Goal: Check status: Check status

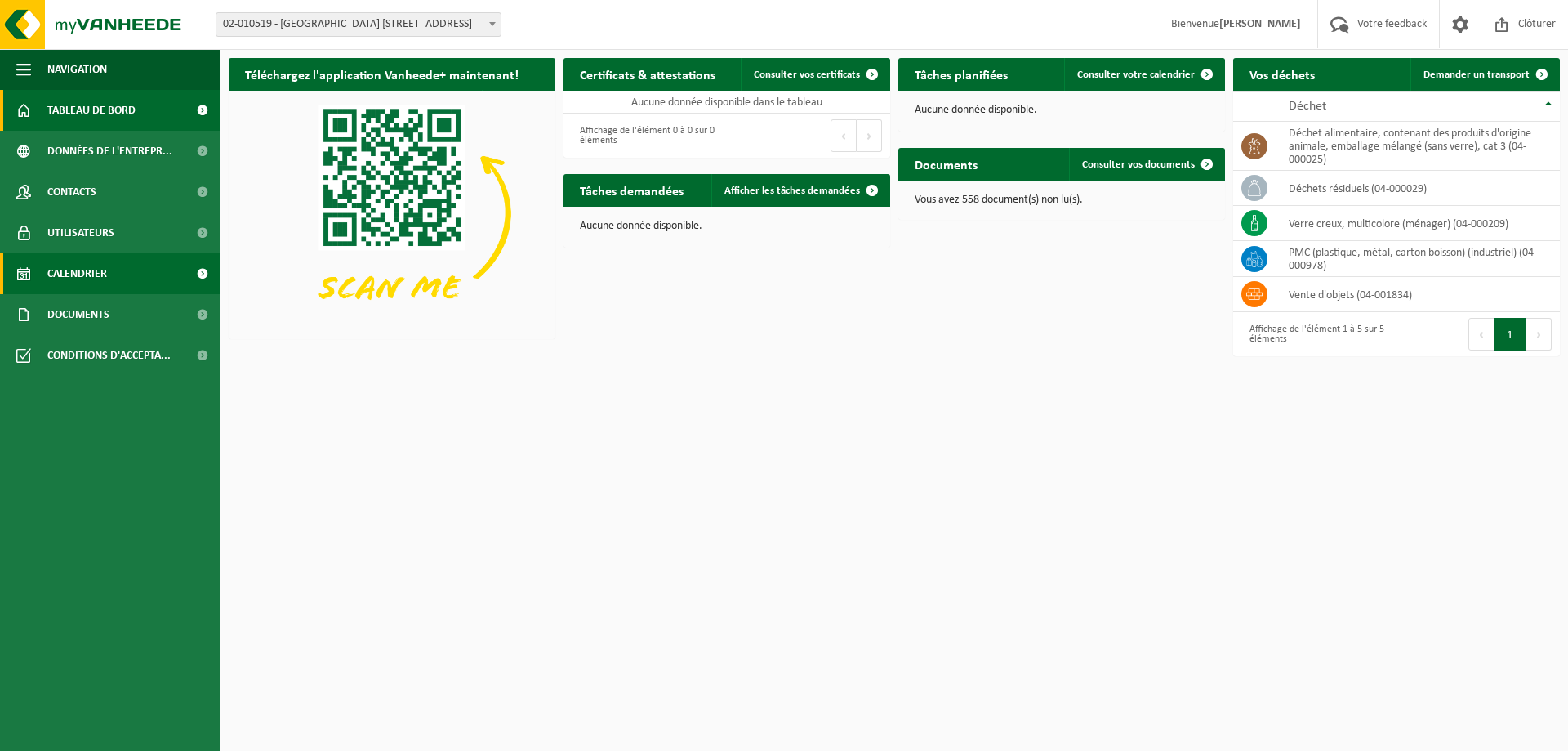
click at [82, 267] on span "Calendrier" at bounding box center [77, 274] width 59 height 41
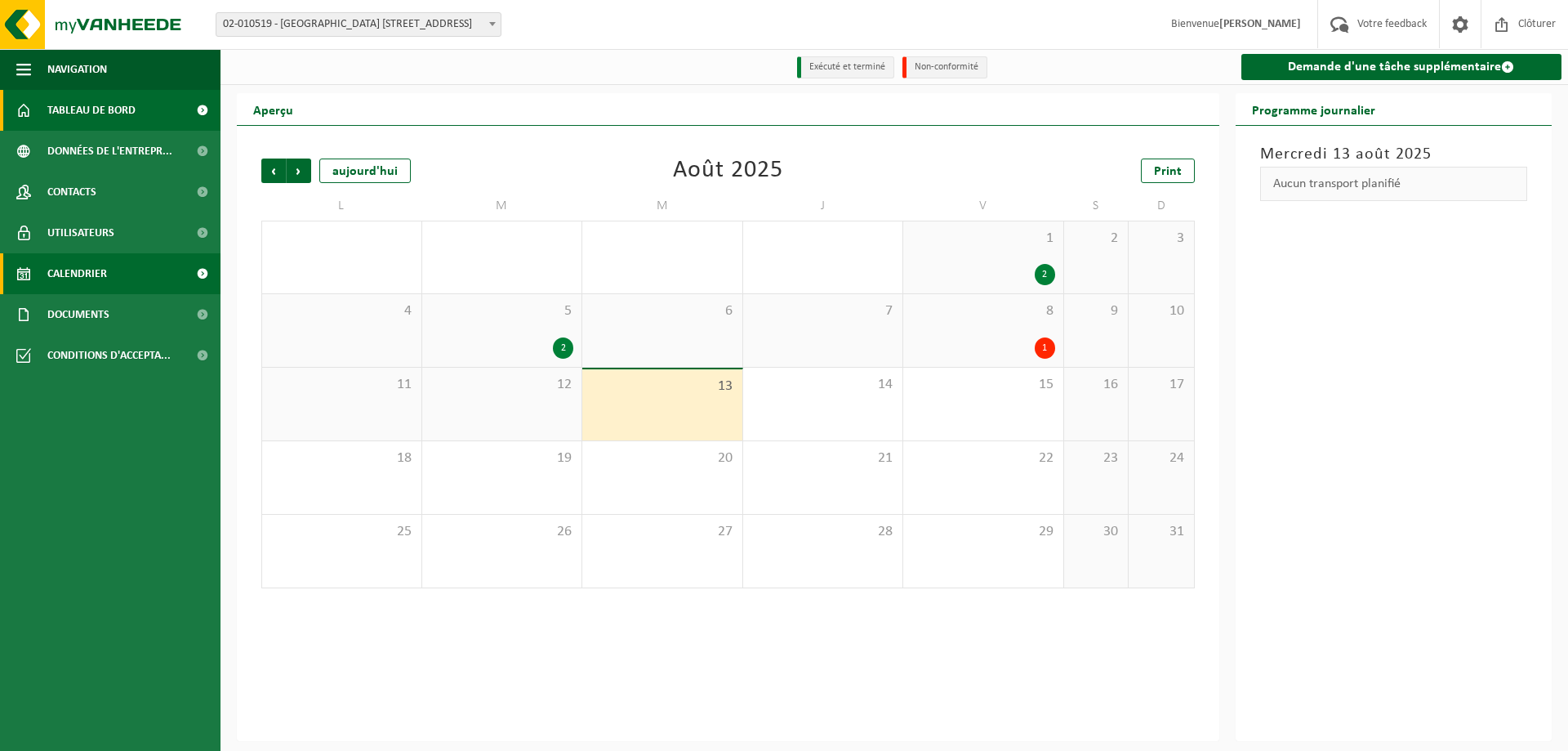
click at [95, 124] on span "Tableau de bord" at bounding box center [91, 111] width 88 height 41
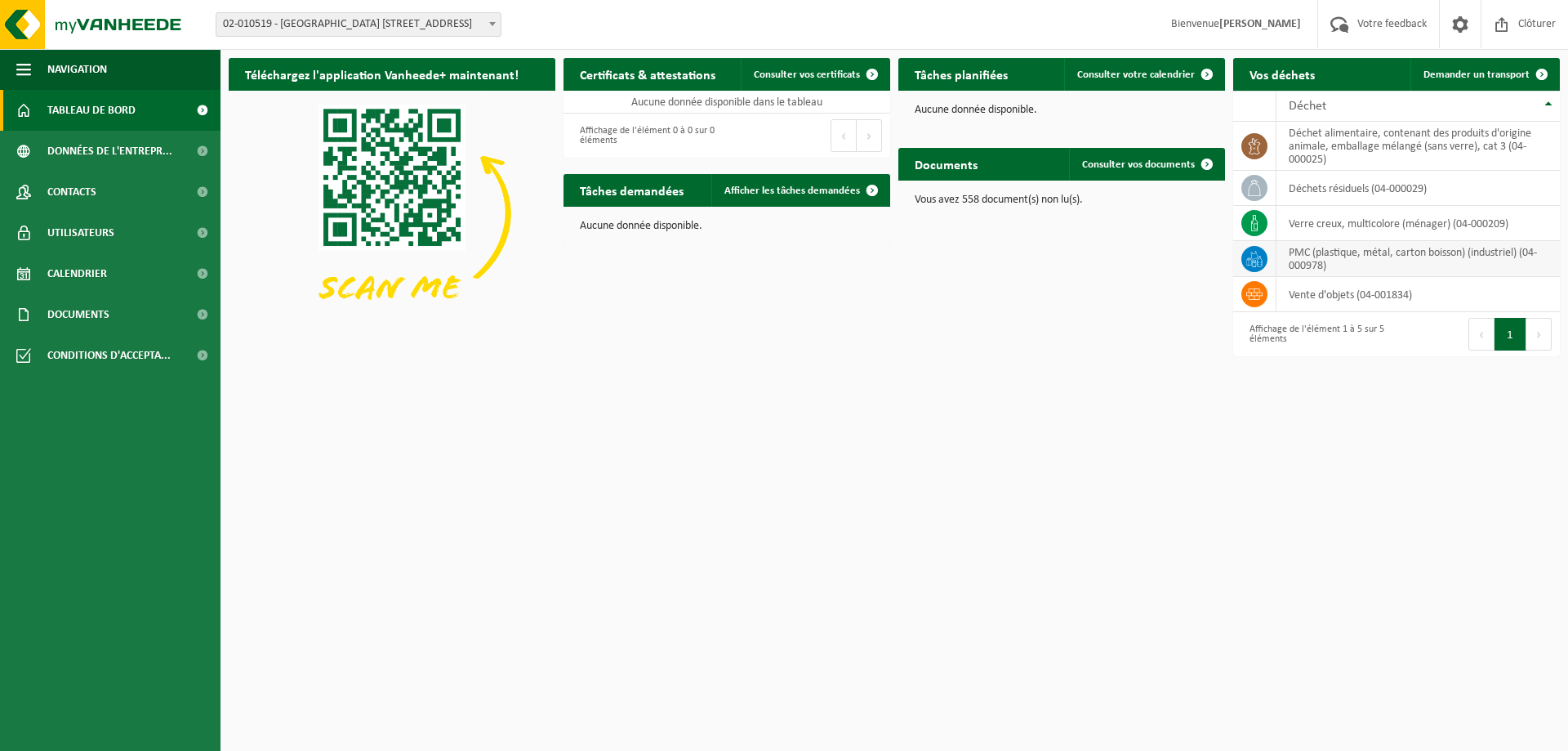
click at [1261, 262] on icon at bounding box center [1255, 259] width 16 height 17
click at [1387, 256] on td "PMC (plastique, métal, carton boisson) (industriel) (04-000978)" at bounding box center [1419, 259] width 284 height 36
click at [85, 274] on span "Calendrier" at bounding box center [77, 274] width 59 height 41
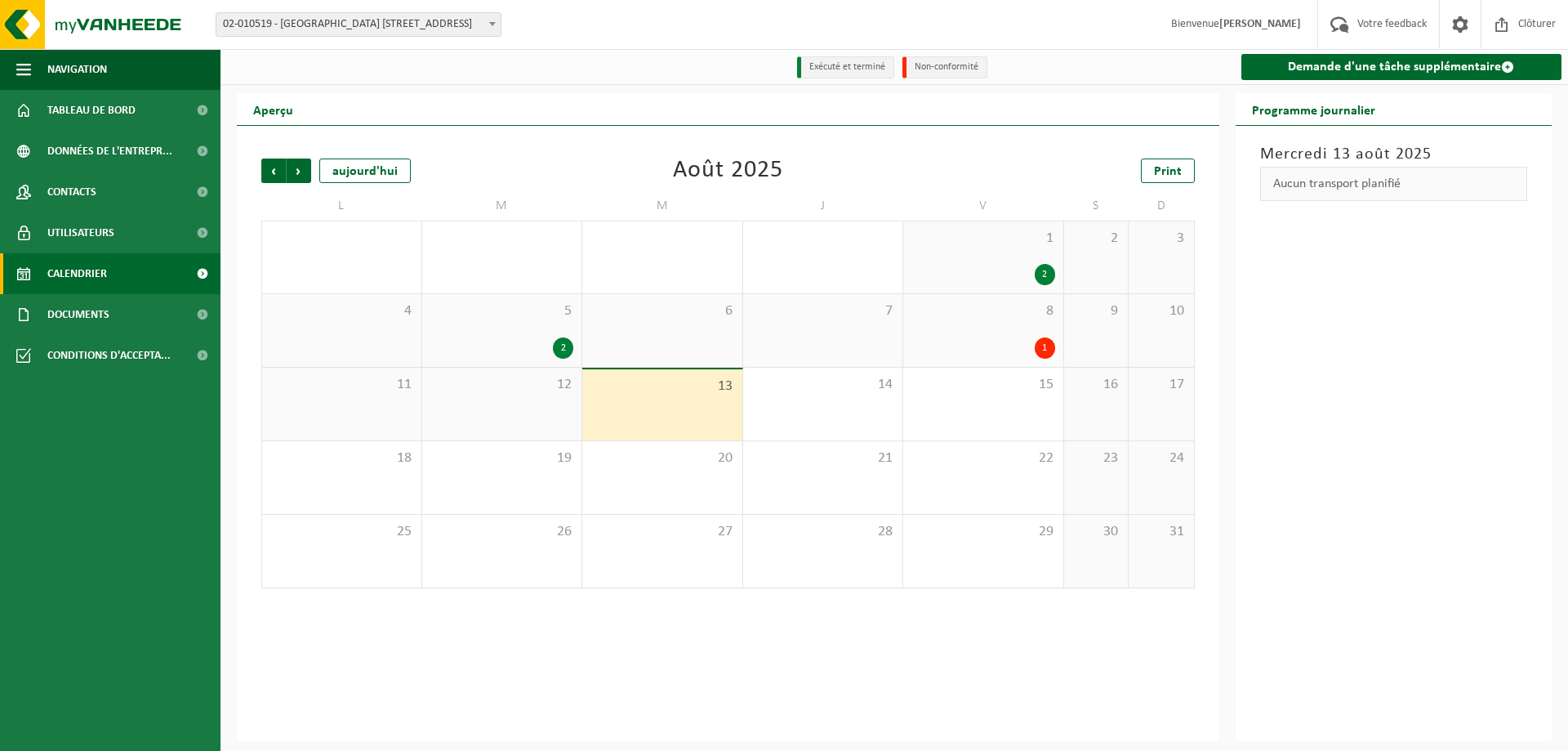
click at [703, 408] on div "13" at bounding box center [662, 405] width 160 height 71
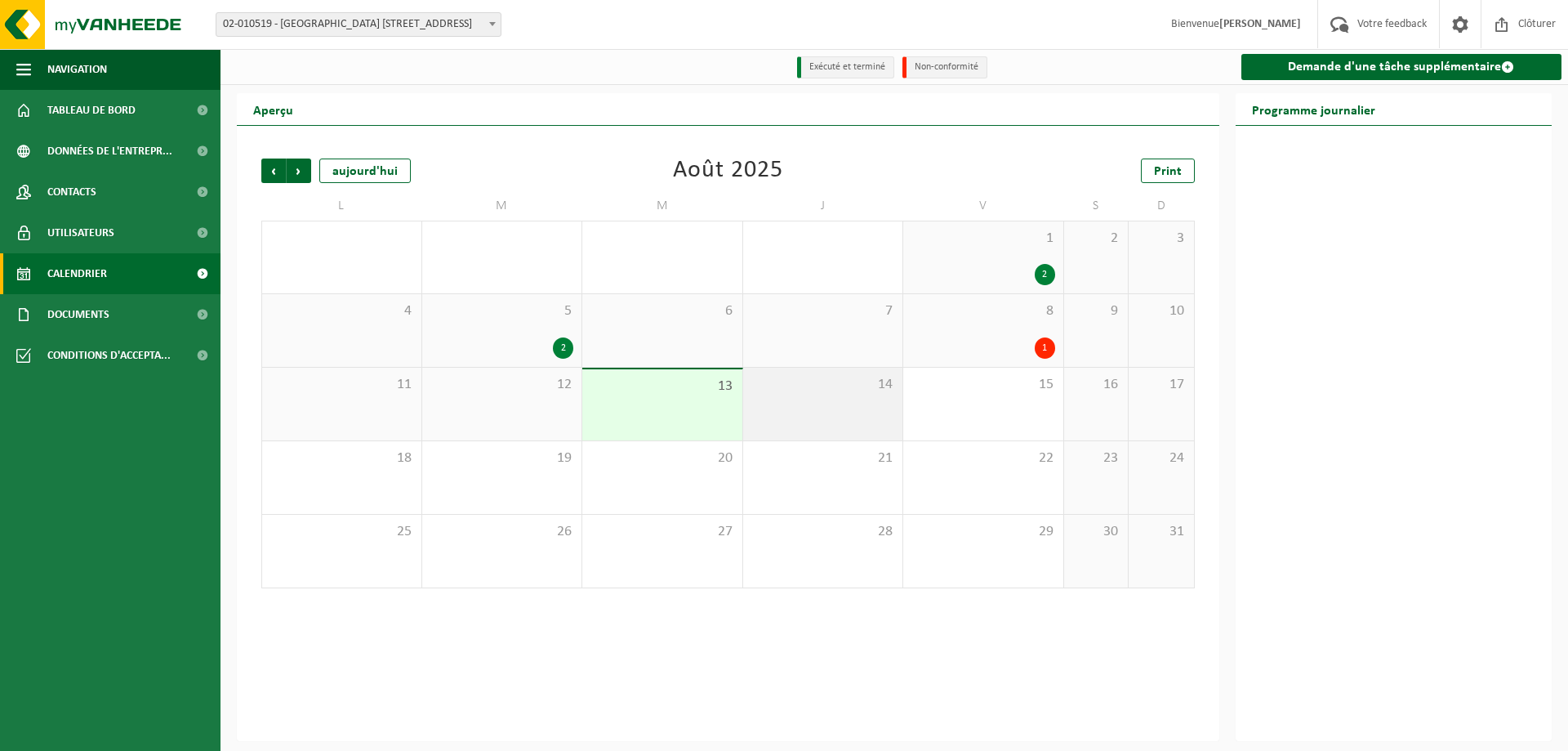
click at [845, 404] on div "14" at bounding box center [823, 404] width 160 height 73
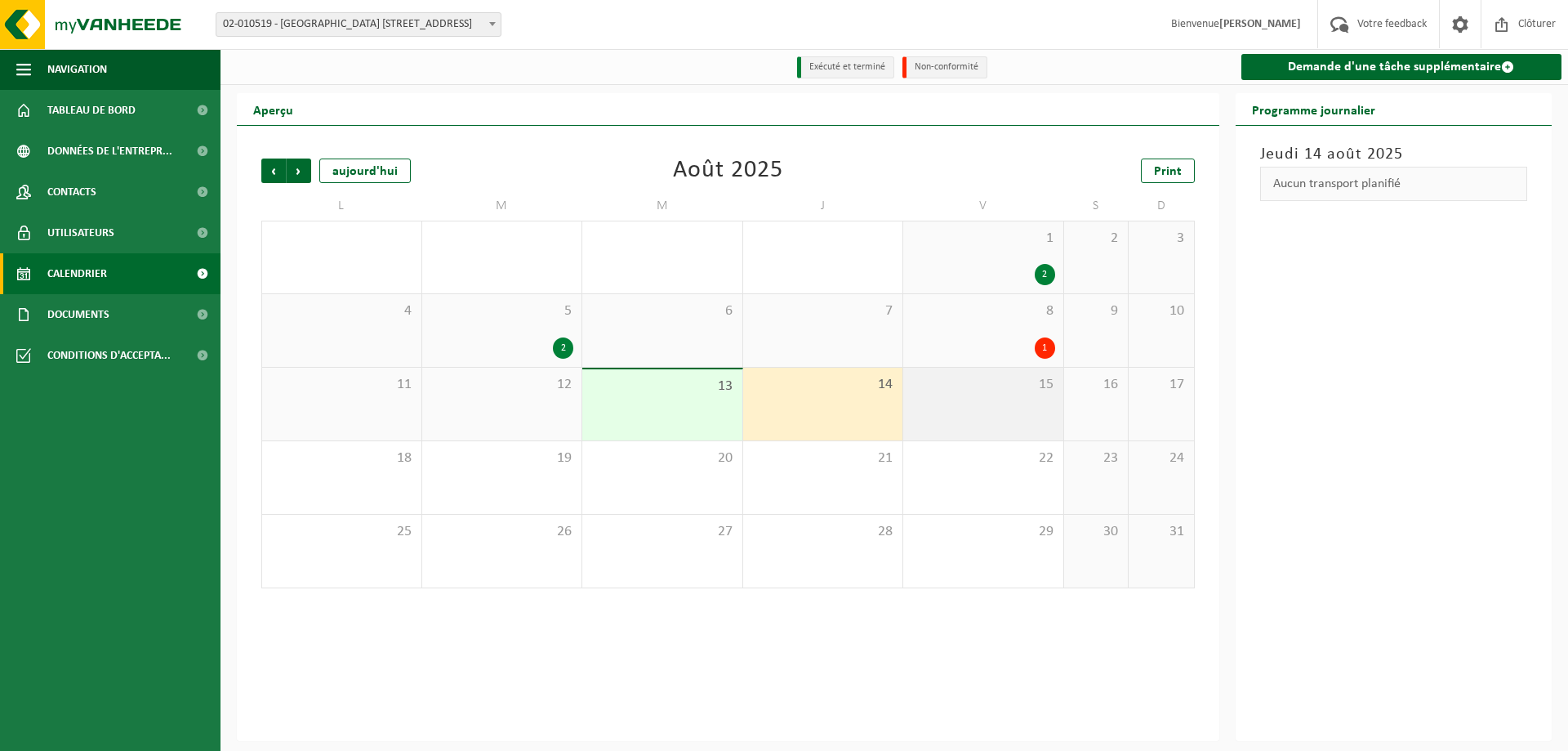
click at [1004, 407] on div "15" at bounding box center [983, 404] width 160 height 73
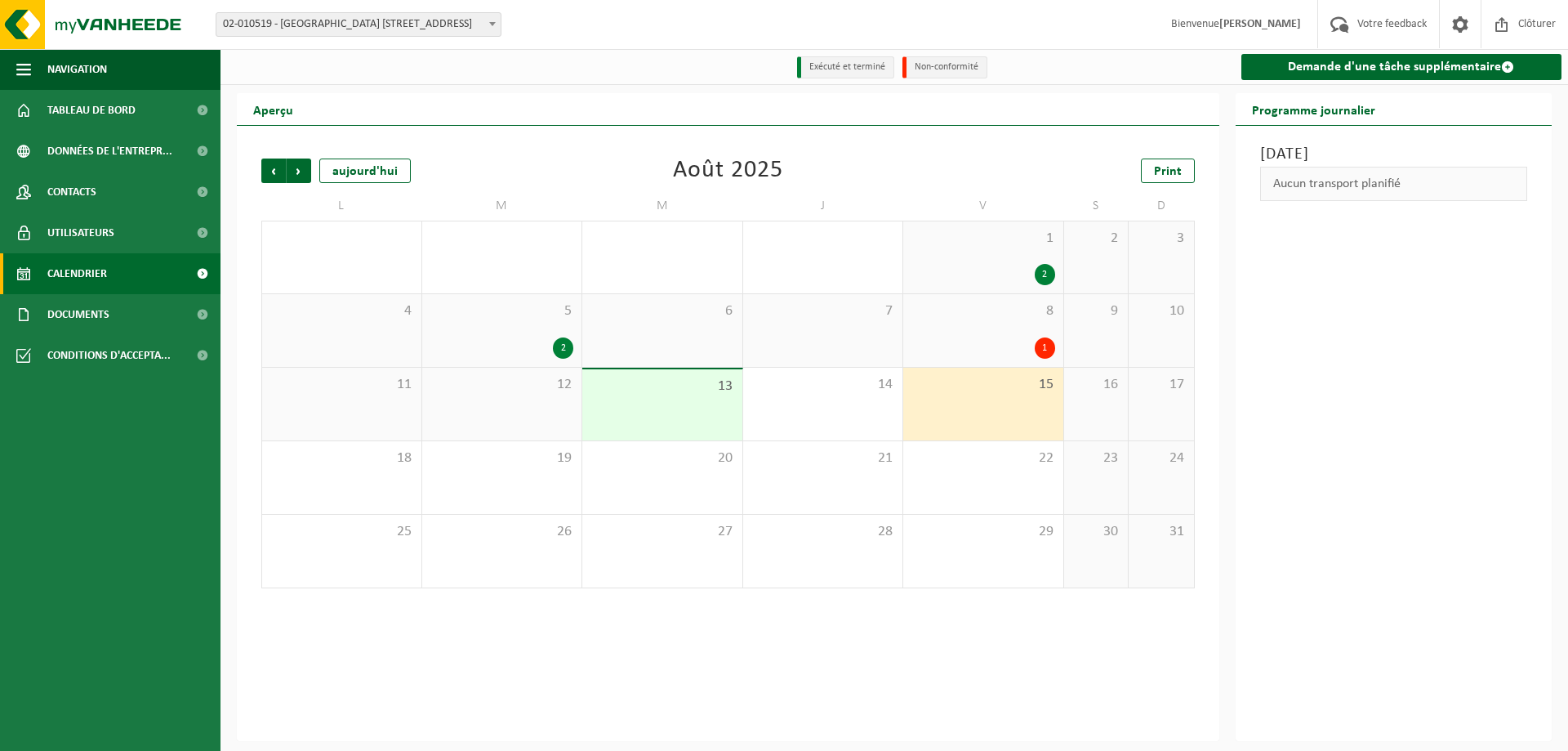
click at [1104, 399] on div "16" at bounding box center [1096, 404] width 64 height 73
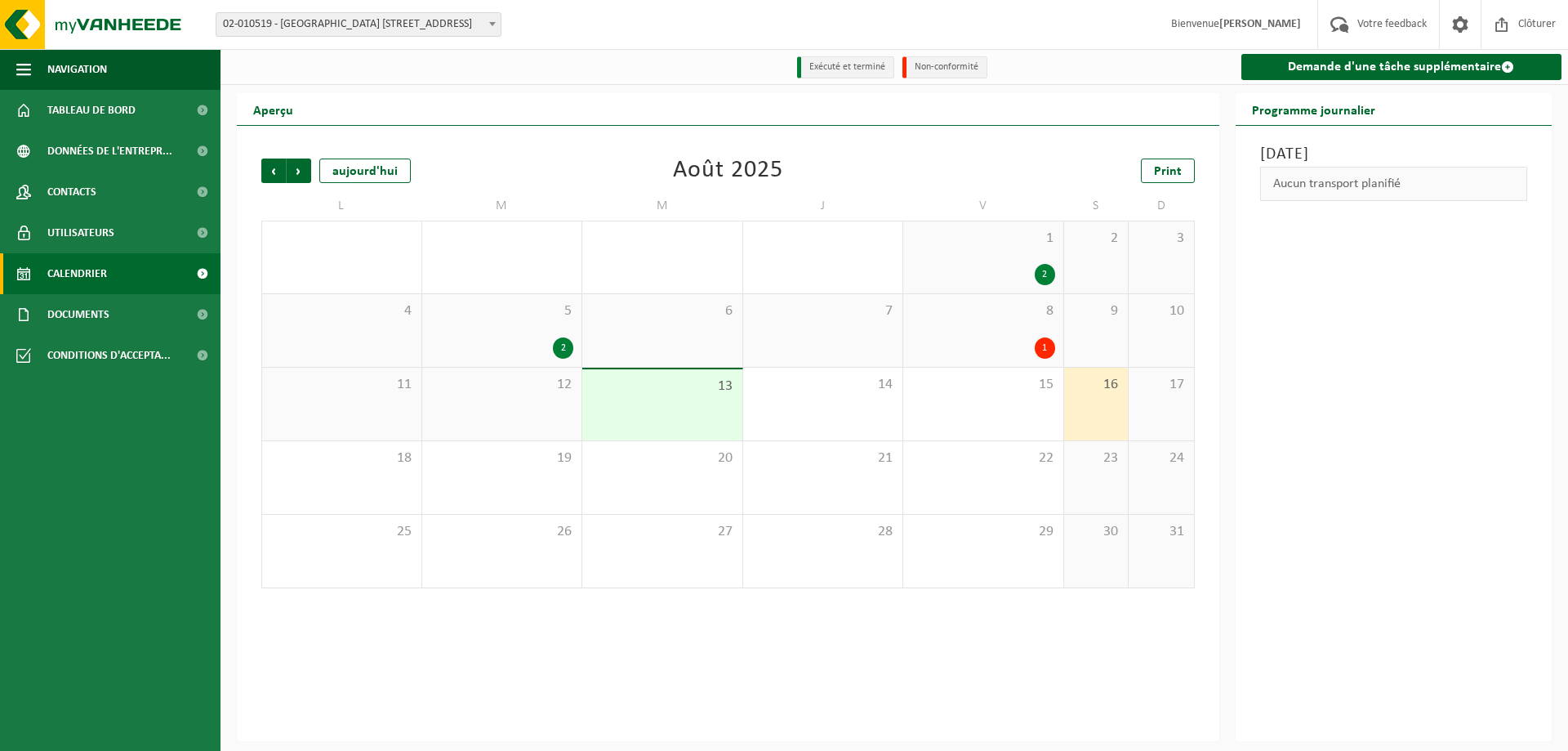
click at [524, 415] on div "12" at bounding box center [502, 404] width 160 height 73
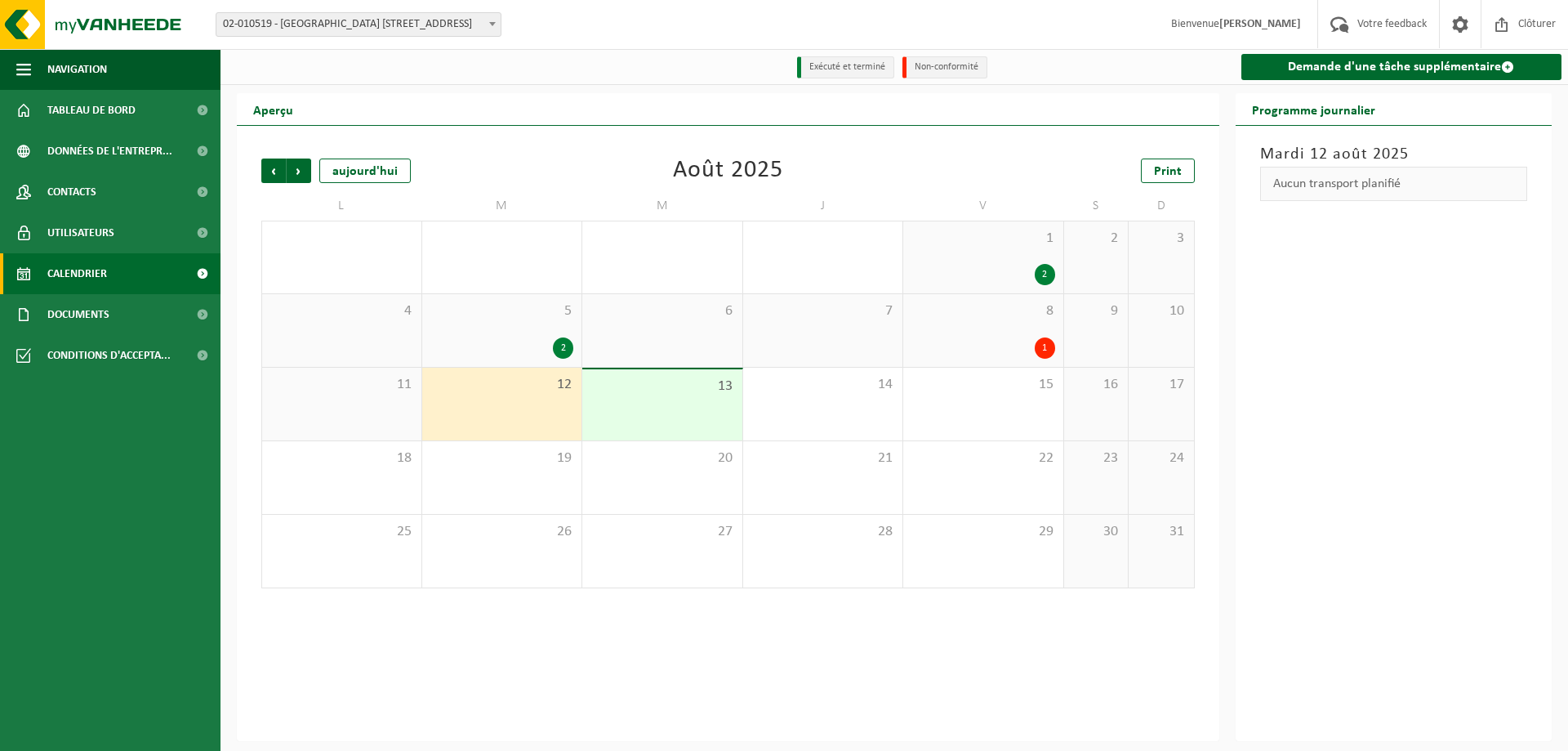
click at [650, 607] on div "Précédent Suivant aujourd'hui Août 2025 Print L M M J V S D 28 29 2 30 31 1 2 2…" at bounding box center [727, 433] width 982 height 616
click at [299, 170] on span "Suivant" at bounding box center [299, 171] width 25 height 25
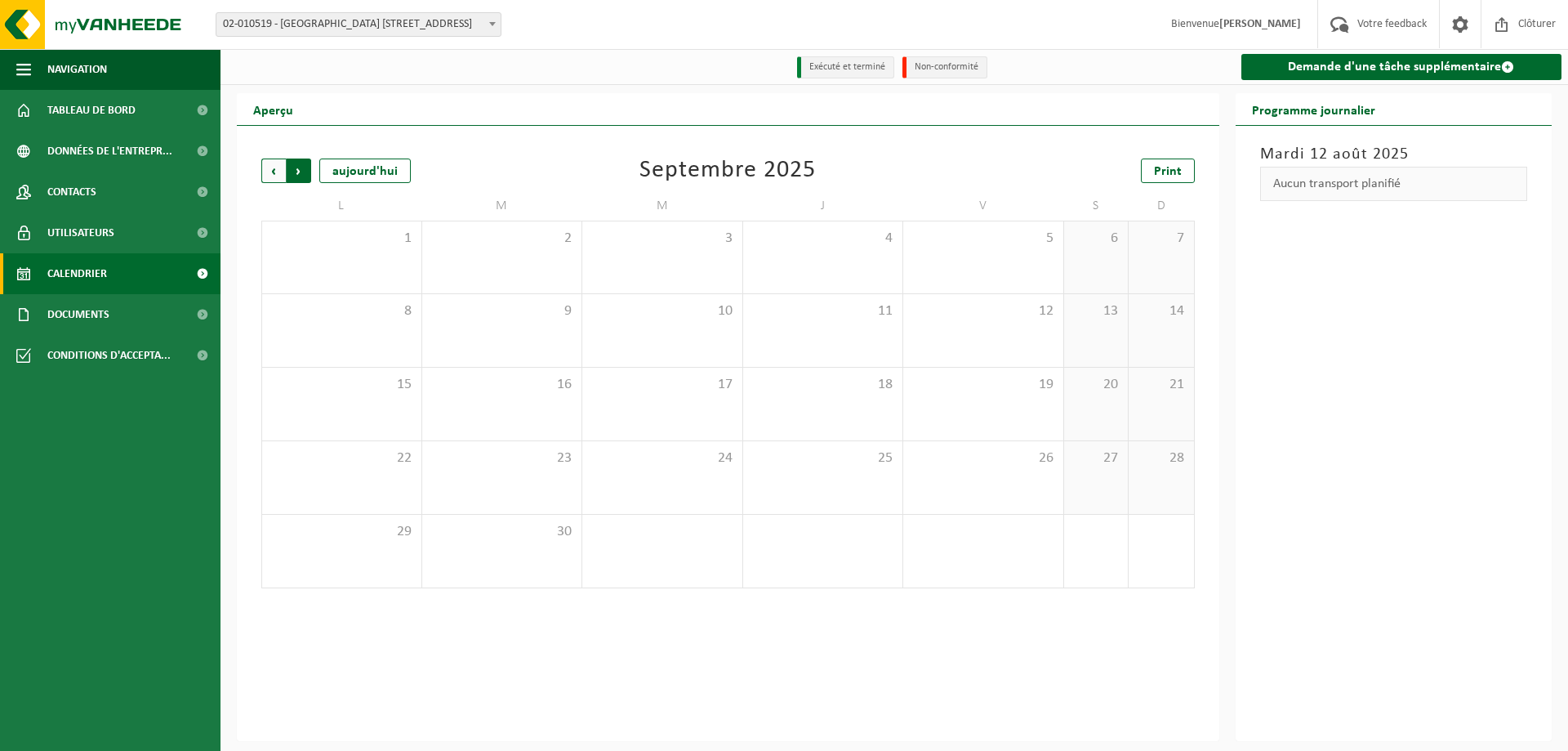
click at [271, 171] on span "Précédent" at bounding box center [274, 171] width 25 height 25
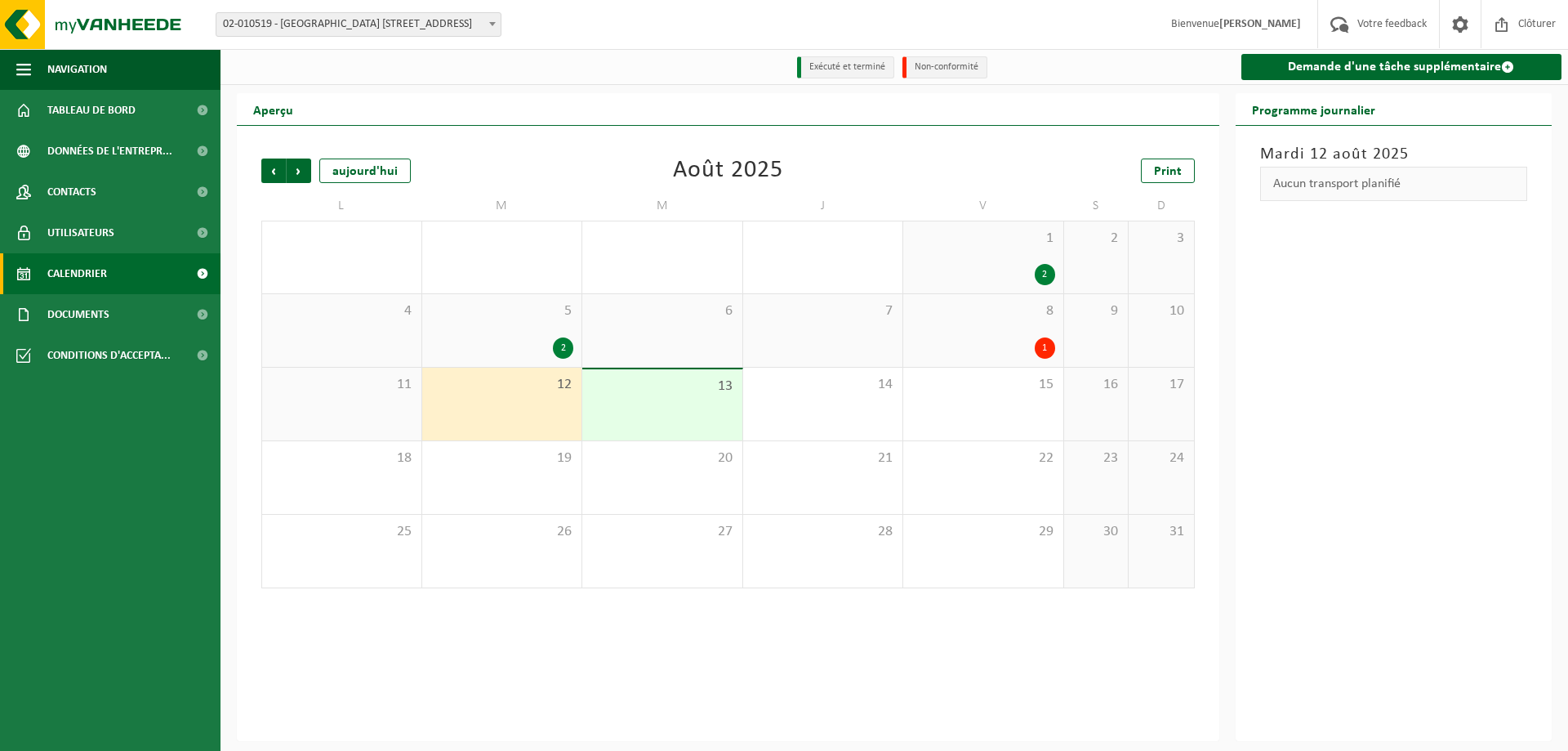
click at [1043, 276] on div "2" at bounding box center [1044, 275] width 21 height 21
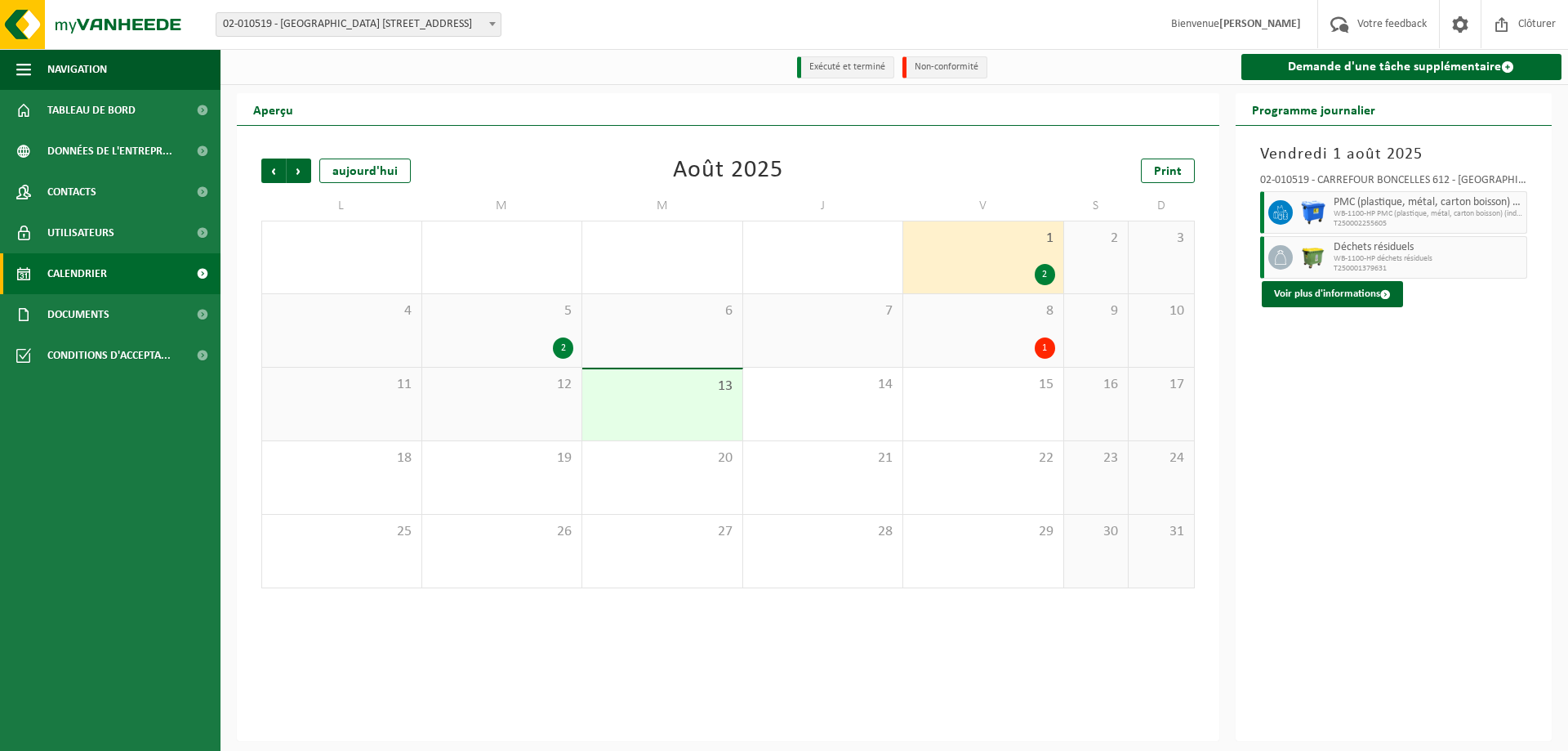
click at [1024, 347] on div "1" at bounding box center [983, 348] width 144 height 21
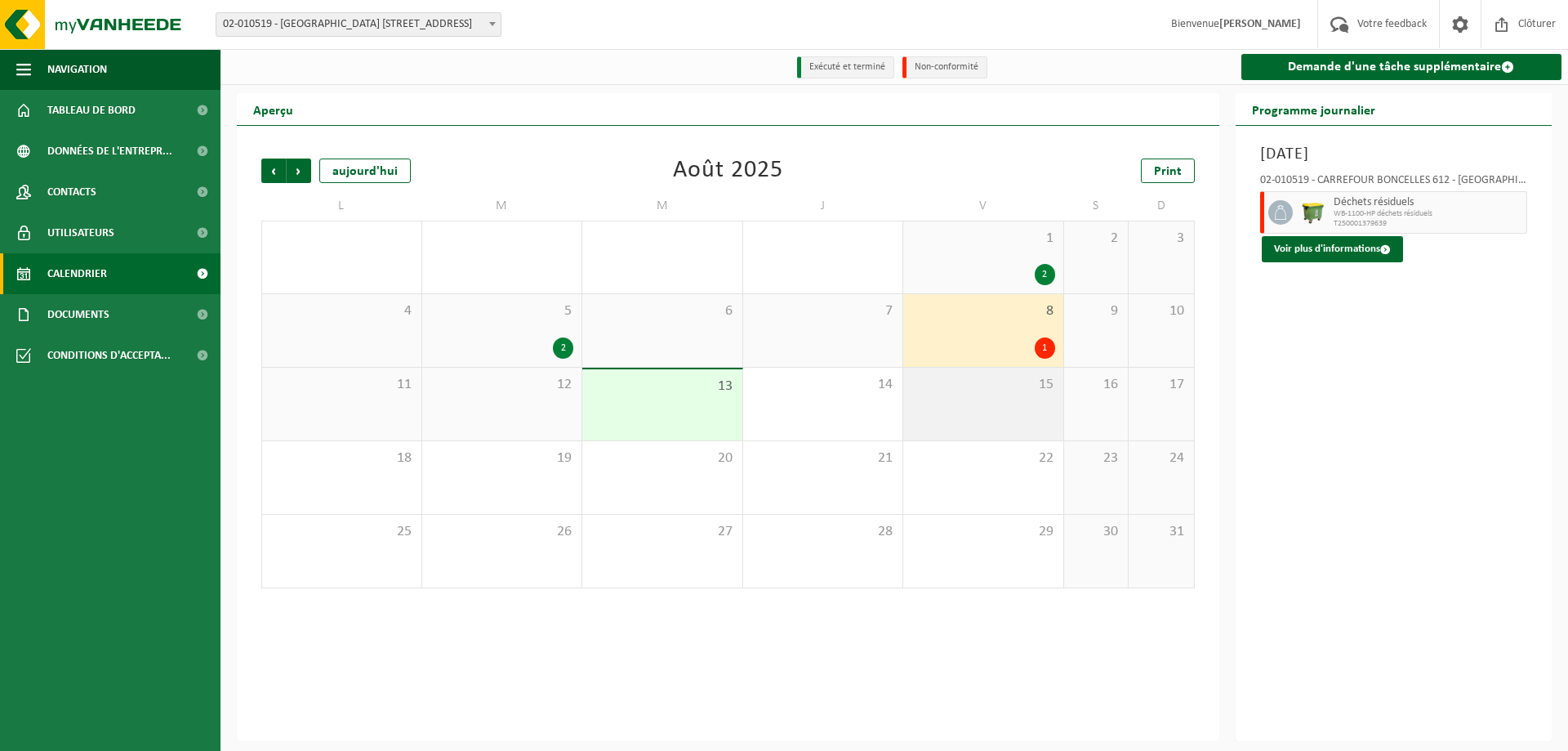
click at [1012, 410] on div "15" at bounding box center [983, 404] width 160 height 73
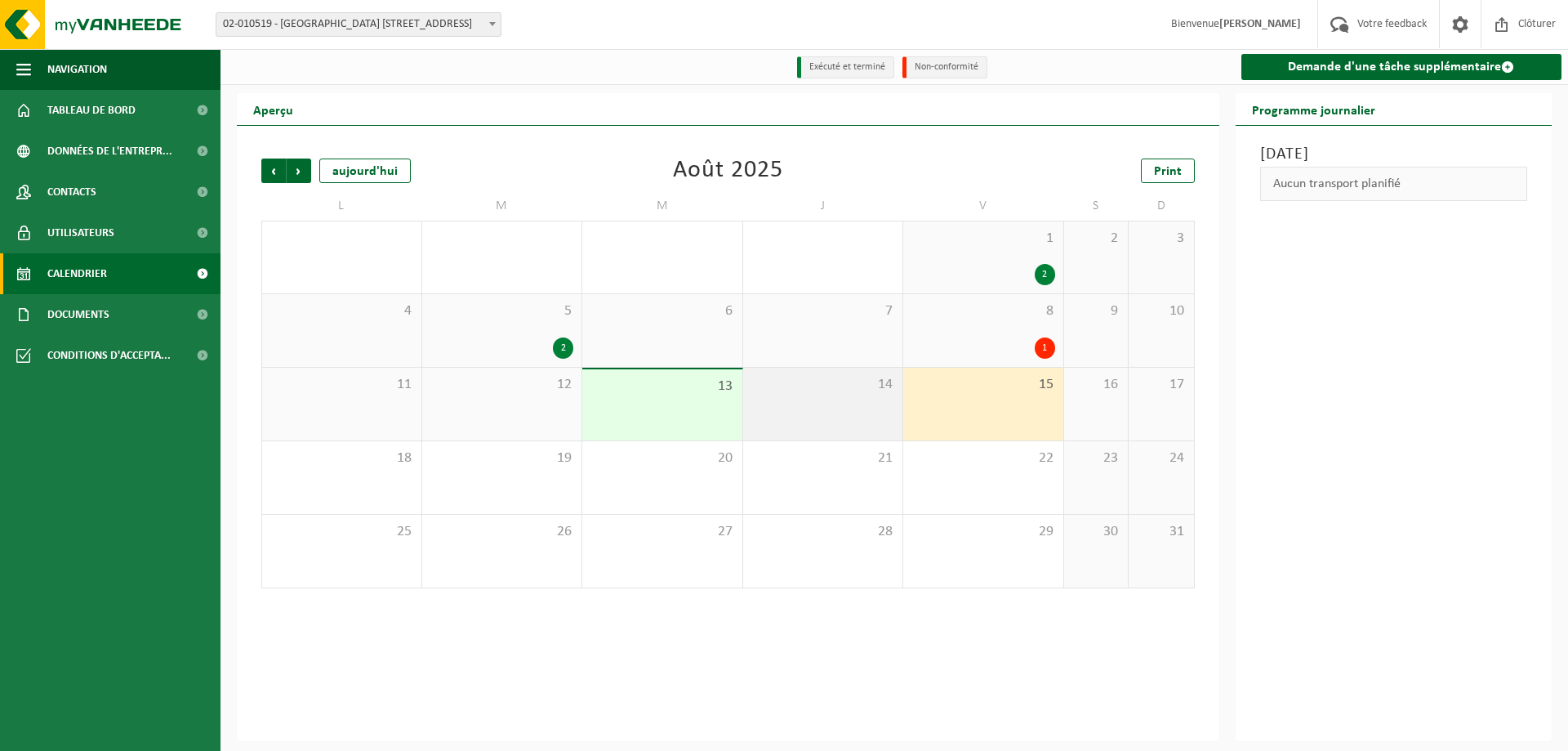
click at [877, 410] on div "14" at bounding box center [823, 404] width 160 height 73
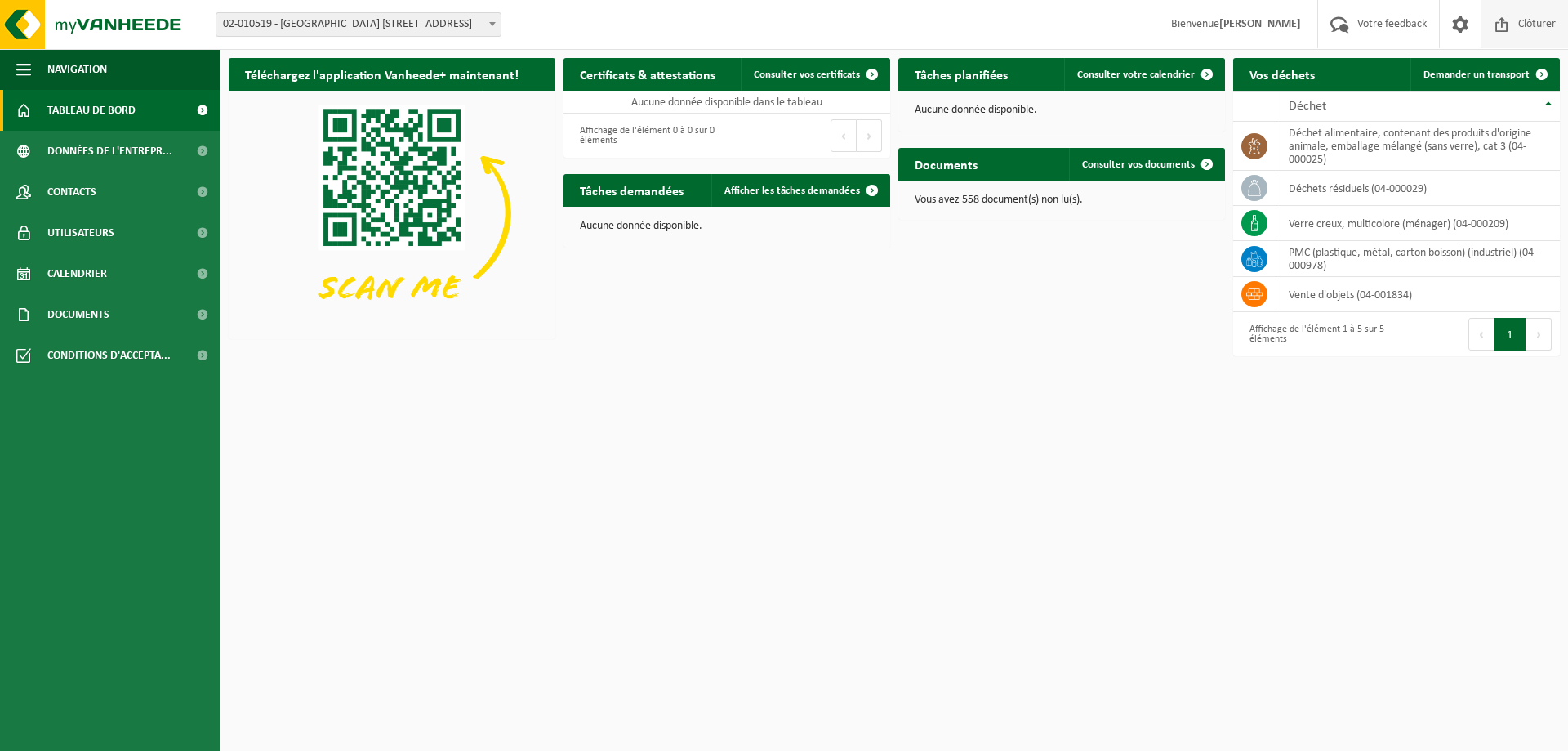
click at [1547, 21] on span "Clôturer" at bounding box center [1537, 24] width 45 height 48
